Goal: Transaction & Acquisition: Purchase product/service

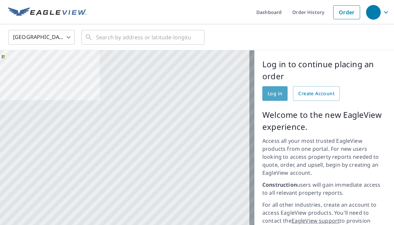
click at [268, 92] on span "Log in" at bounding box center [275, 93] width 15 height 8
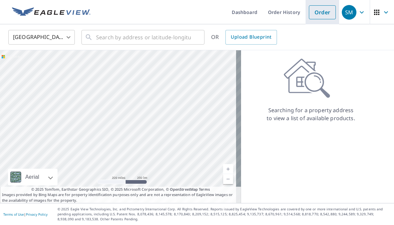
click at [321, 14] on link "Order" at bounding box center [322, 12] width 27 height 14
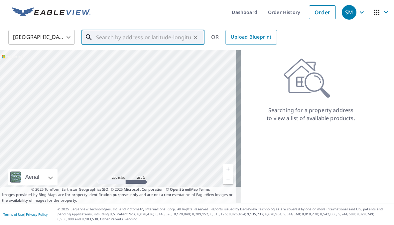
click at [104, 40] on input "text" at bounding box center [143, 37] width 95 height 19
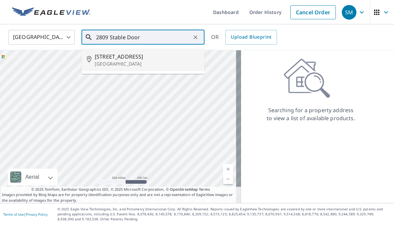
click at [135, 56] on span "2809 Stable Door Ln" at bounding box center [147, 57] width 104 height 8
type input "2809 Stable Door Ln Keller, TX 76244"
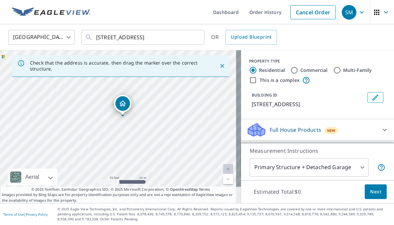
drag, startPoint x: 119, startPoint y: 126, endPoint x: 179, endPoint y: 93, distance: 68.6
click at [179, 93] on div "2809 Stable Door Ln Fort Worth, TX 76244" at bounding box center [120, 126] width 241 height 153
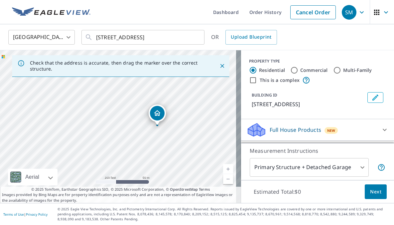
drag, startPoint x: 133, startPoint y: 135, endPoint x: 157, endPoint y: 133, distance: 24.7
click at [157, 133] on div "2809 Stable Door Ln Fort Worth, TX 76244" at bounding box center [120, 126] width 241 height 153
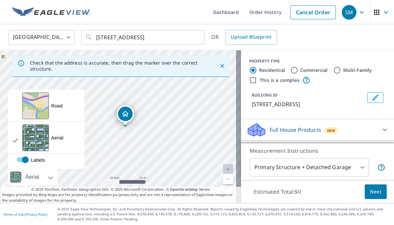
click at [45, 177] on div at bounding box center [43, 177] width 4 height 17
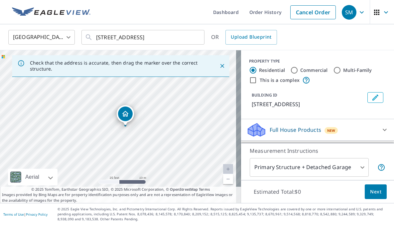
click at [45, 177] on div at bounding box center [43, 177] width 4 height 17
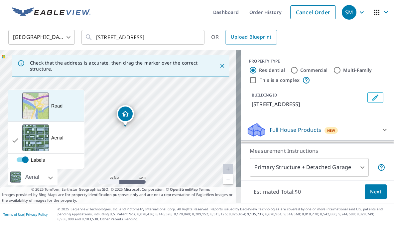
click at [56, 108] on div "Road" at bounding box center [56, 105] width 11 height 7
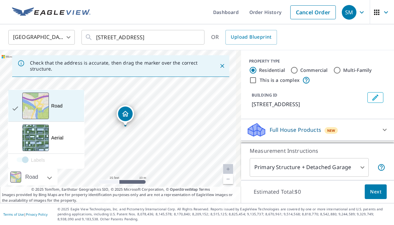
click at [41, 107] on div "View aerial and more..." at bounding box center [35, 105] width 27 height 27
click at [58, 106] on div "Road" at bounding box center [56, 105] width 11 height 7
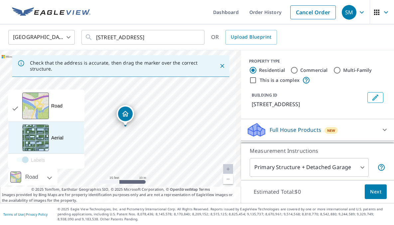
click at [34, 140] on div "View aerial and more..." at bounding box center [35, 137] width 27 height 27
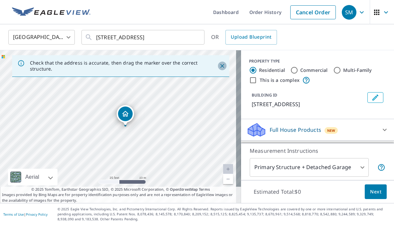
click at [220, 66] on icon "Close" at bounding box center [222, 66] width 4 height 4
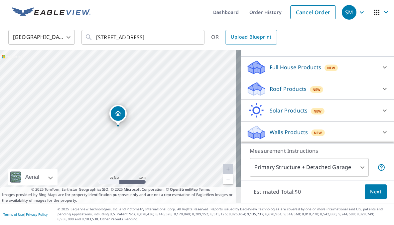
scroll to position [70, 0]
click at [381, 89] on icon at bounding box center [385, 89] width 8 height 8
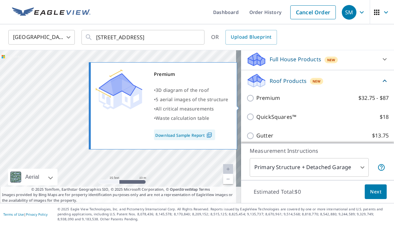
click at [246, 102] on input "Premium $32.75 - $87" at bounding box center [251, 98] width 10 height 8
checkbox input "true"
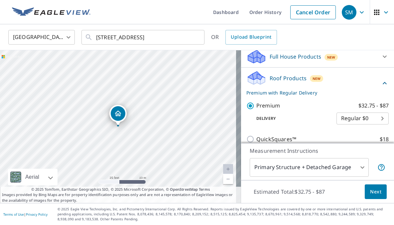
scroll to position [71, 0]
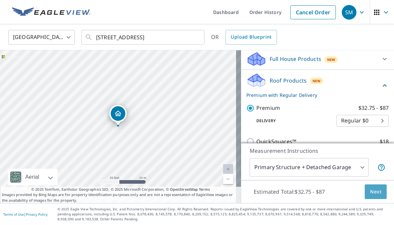
click at [372, 193] on span "Next" at bounding box center [375, 192] width 11 height 8
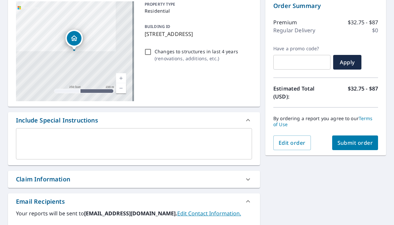
scroll to position [67, 0]
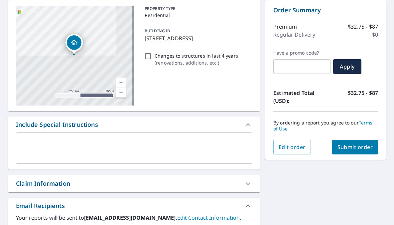
click at [34, 136] on div "x ​" at bounding box center [134, 147] width 236 height 31
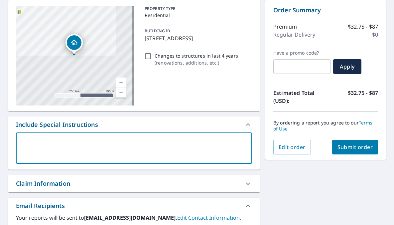
type textarea "N"
type textarea "x"
type textarea "Ne"
type textarea "x"
type textarea "Nee"
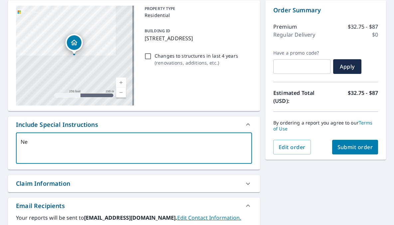
type textarea "x"
type textarea "Need"
type textarea "x"
type textarea "Need"
type textarea "x"
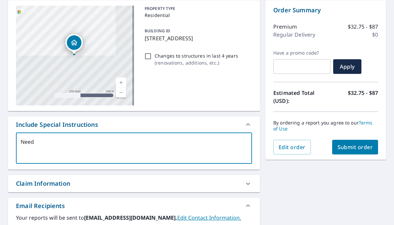
type textarea "Need s"
type textarea "x"
type textarea "Need st"
type textarea "x"
type textarea "Need stt"
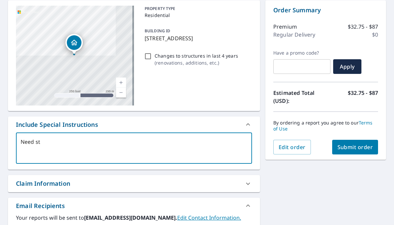
type textarea "x"
type textarea "Need stte"
type textarea "x"
type textarea "Need sttep"
type textarea "x"
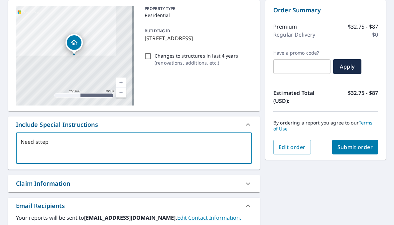
type textarea "Need stte"
type textarea "x"
type textarea "Need stt"
type textarea "x"
type textarea "Need st"
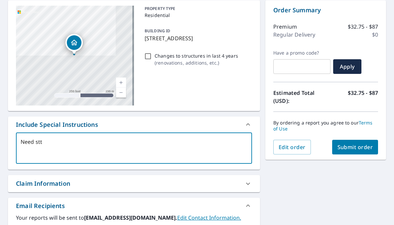
type textarea "x"
type textarea "Need s"
type textarea "x"
type textarea "Need st"
type textarea "x"
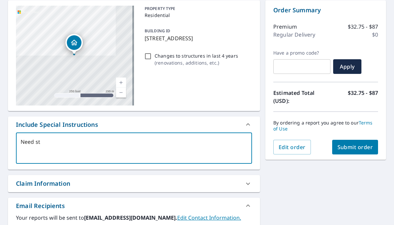
type textarea "Need ste"
type textarea "x"
type textarea "Need stee"
type textarea "x"
type textarea "Need steep"
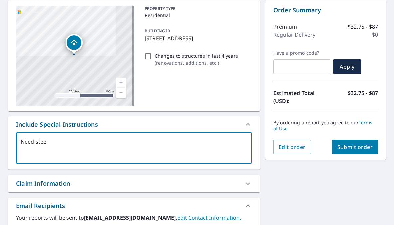
type textarea "x"
type textarea "Need steep"
type textarea "x"
type textarea "Need steep 2"
type textarea "x"
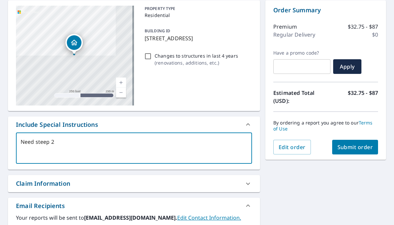
type textarea "Need steep"
type textarea "x"
type textarea "Need steep a"
type textarea "x"
type textarea "Need steep an"
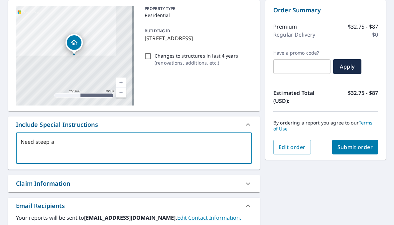
type textarea "x"
type textarea "Need steep and"
type textarea "x"
type textarea "Need steep and"
type textarea "x"
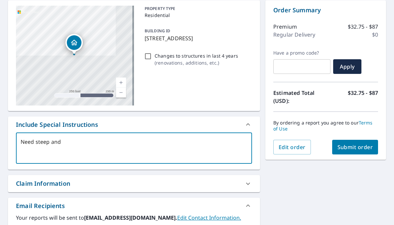
type textarea "Need steep and 2"
type textarea "x"
type textarea "Need steep and 2"
type textarea "x"
type textarea "Need steep and 2 s"
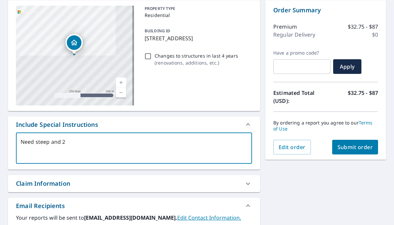
type textarea "x"
type textarea "Need steep and 2 st"
type textarea "x"
type textarea "Need steep and 2 sto"
type textarea "x"
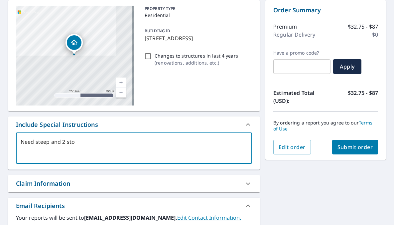
type textarea "Need steep and 2 stor"
type textarea "x"
type textarea "Need steep and 2 story"
type textarea "x"
type textarea "Need steep and 2 story"
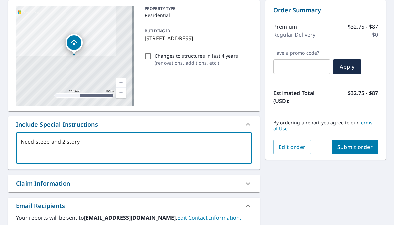
type textarea "x"
type textarea "Need steep and 2 story h"
type textarea "x"
type textarea "Need steep and 2 story hi"
type textarea "x"
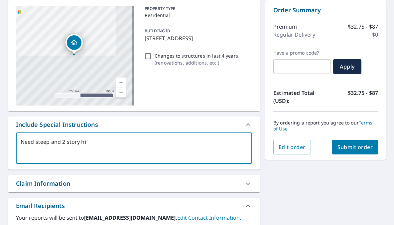
type textarea "Need steep and 2 story hig"
type textarea "x"
type textarea "Need steep and 2 story high"
type textarea "x"
type textarea "Need steep and 2 story high"
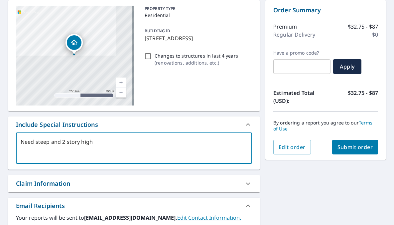
type textarea "x"
type textarea "Need steep and 2 story high c"
type textarea "x"
type textarea "Need steep and 2 story high co"
type textarea "x"
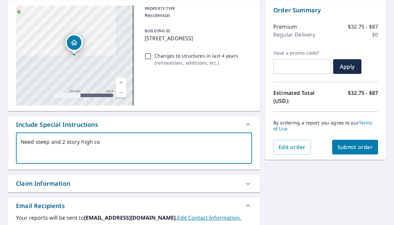
type textarea "Need steep and 2 story high cov"
type textarea "x"
type textarea "Need steep and 2 story high cove"
type textarea "x"
type textarea "Need steep and 2 story high cover"
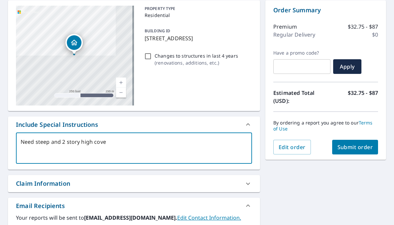
type textarea "x"
type textarea "Need steep and 2 story high covera"
type textarea "x"
type textarea "Need steep and 2 story high coverag"
type textarea "x"
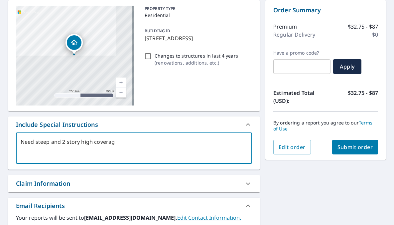
type textarea "Need steep and 2 story high coverage"
type textarea "x"
type textarea "Need steep and 2 story high coverages"
type textarea "x"
type textarea "Need steep and 2 story high coverages"
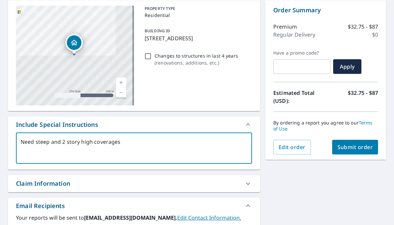
type textarea "x"
type textarea "Need steep and 2 story high coverages p"
type textarea "x"
type textarea "Need steep and 2 story high coverages pl"
type textarea "x"
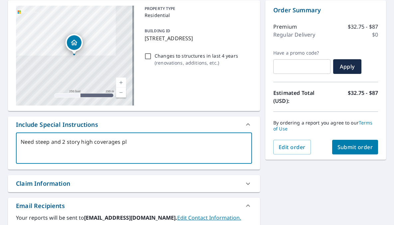
type textarea "Need steep and 2 story high coverages ple"
type textarea "x"
type textarea "Need steep and 2 story high coverages plea"
type textarea "x"
type textarea "Need steep and 2 story high coverages pleas"
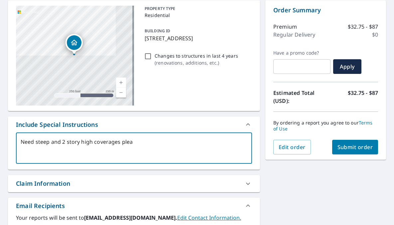
type textarea "x"
type textarea "Need steep and 2 story high coverages please"
type textarea "x"
click at [36, 142] on textarea "Need steep and 2 story high coverages please" at bounding box center [134, 148] width 227 height 19
type textarea "Need stee and 2 story high coverages please"
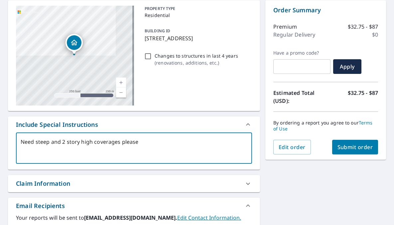
type textarea "x"
type textarea "Need ste and 2 story high coverages please"
type textarea "x"
type textarea "Need st and 2 story high coverages please"
type textarea "x"
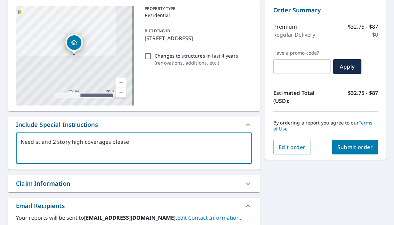
type textarea "Need s and 2 story high coverages please"
type textarea "x"
type textarea "Need and 2 story high coverages please"
type textarea "x"
type textarea "Need t and 2 story high coverages please"
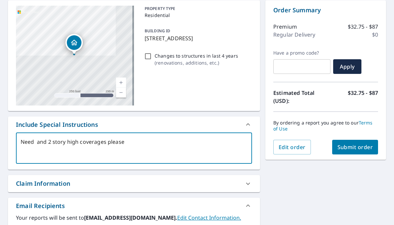
type textarea "x"
type textarea "Need th and 2 story high coverages please"
type textarea "x"
type textarea "Need the and 2 story high coverages please"
type textarea "x"
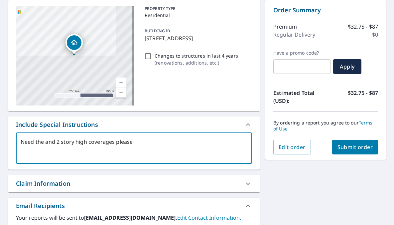
type textarea "Need the and 2 story high coverages please"
type textarea "x"
type textarea "Need the d and 2 story high coverages please"
type textarea "x"
type textarea "Need the di and 2 story high coverages please"
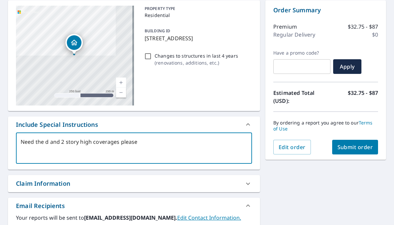
type textarea "x"
type textarea "Need the dif and 2 story high coverages please"
type textarea "x"
type textarea "Need the diff and 2 story high coverages please"
type textarea "x"
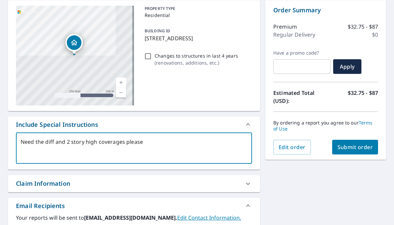
type textarea "Need the diffe and 2 story high coverages please"
type textarea "x"
type textarea "Need the differ and 2 story high coverages please"
type textarea "x"
type textarea "Need the differe and 2 story high coverages please"
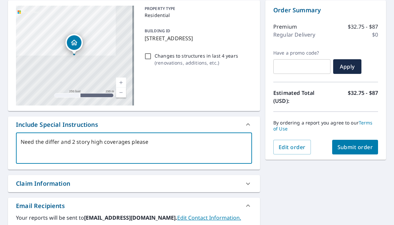
type textarea "x"
type textarea "Need the differen and 2 story high coverages please"
type textarea "x"
type textarea "Need the different and 2 story high coverages please"
type textarea "x"
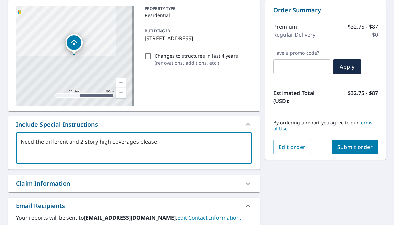
type textarea "Need the different and 2 story high coverages please"
type textarea "x"
type textarea "Need the different p and 2 story high coverages please"
type textarea "x"
type textarea "Need the different pi and 2 story high coverages please"
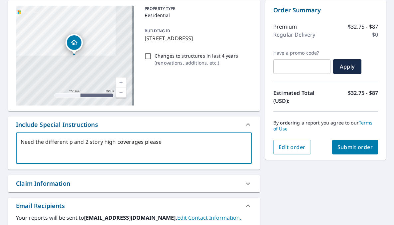
type textarea "x"
type textarea "Need the different pit and 2 story high coverages please"
type textarea "x"
type textarea "Need the different pitc and 2 story high coverages please"
type textarea "x"
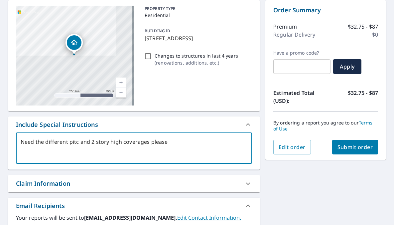
type textarea "Need the different pitch and 2 story high coverages please"
type textarea "x"
type textarea "Need the different pitche and 2 story high coverages please"
type textarea "x"
type textarea "Need the different pitches and 2 story high coverages please"
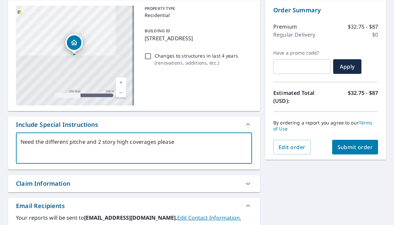
type textarea "x"
click at [175, 142] on textarea "Need the different pitches and 2 story high coverages please" at bounding box center [134, 148] width 227 height 19
type textarea "Need the different pitches and 2 story high coverages please."
type textarea "x"
type textarea "Need the different pitches and 2 story high coverages please."
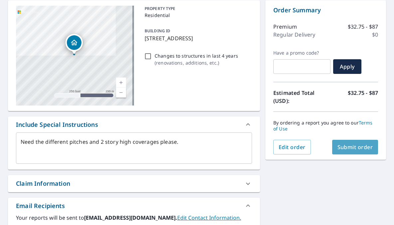
click at [359, 147] on span "Submit order" at bounding box center [356, 146] width 36 height 7
type textarea "x"
